Goal: Information Seeking & Learning: Learn about a topic

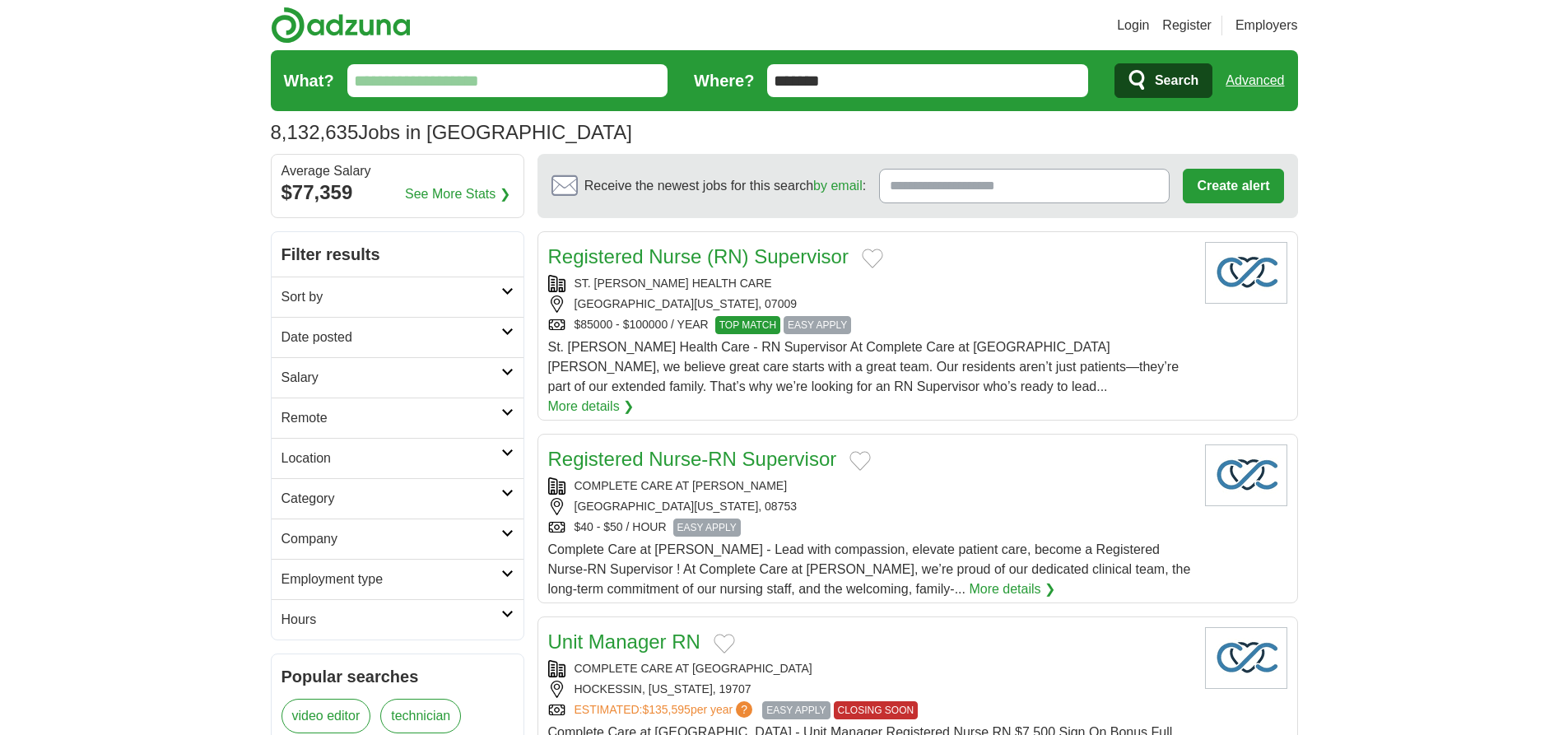
type input "*******"
click at [1254, 81] on link "Advanced" at bounding box center [1254, 81] width 58 height 33
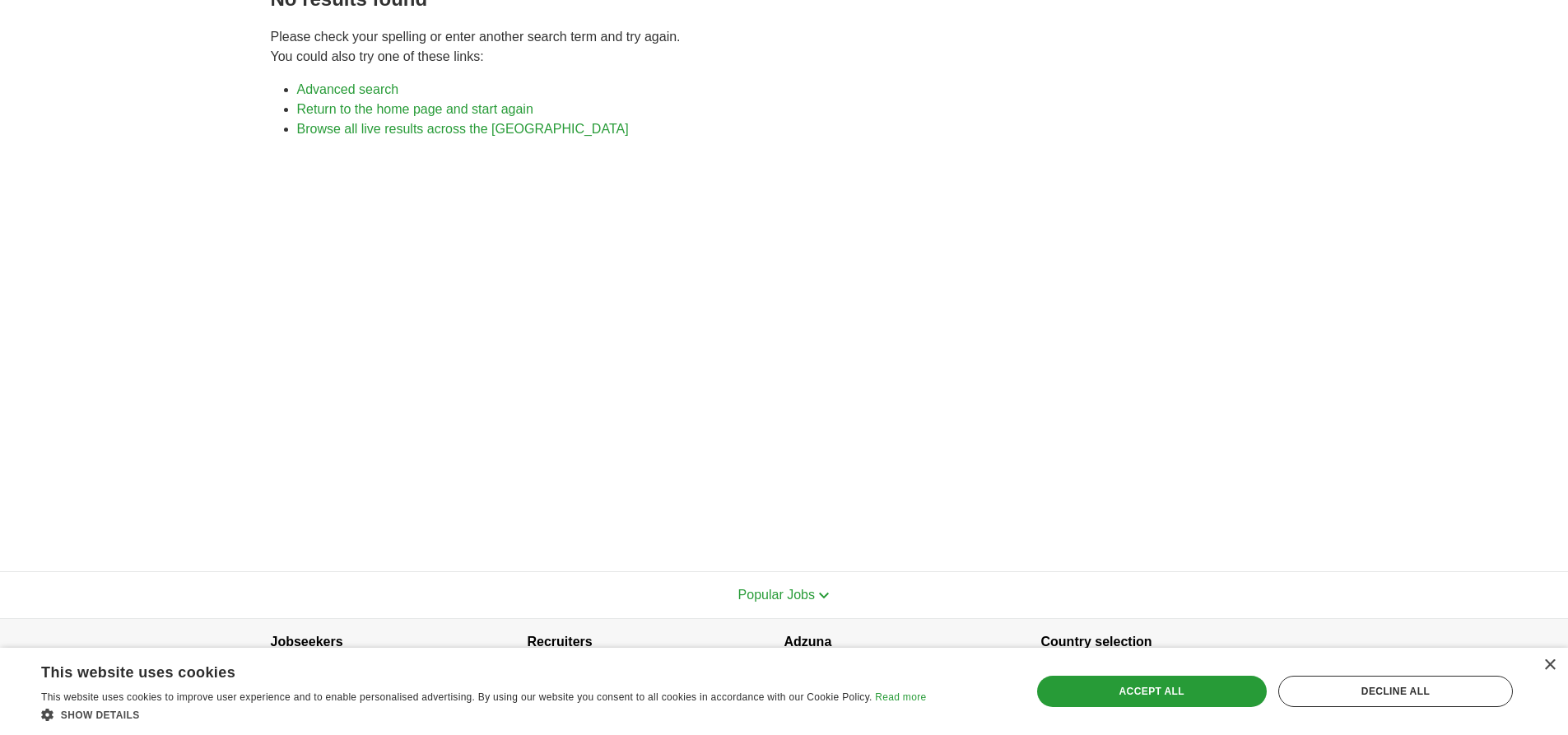
scroll to position [209, 0]
